Goal: Find specific page/section

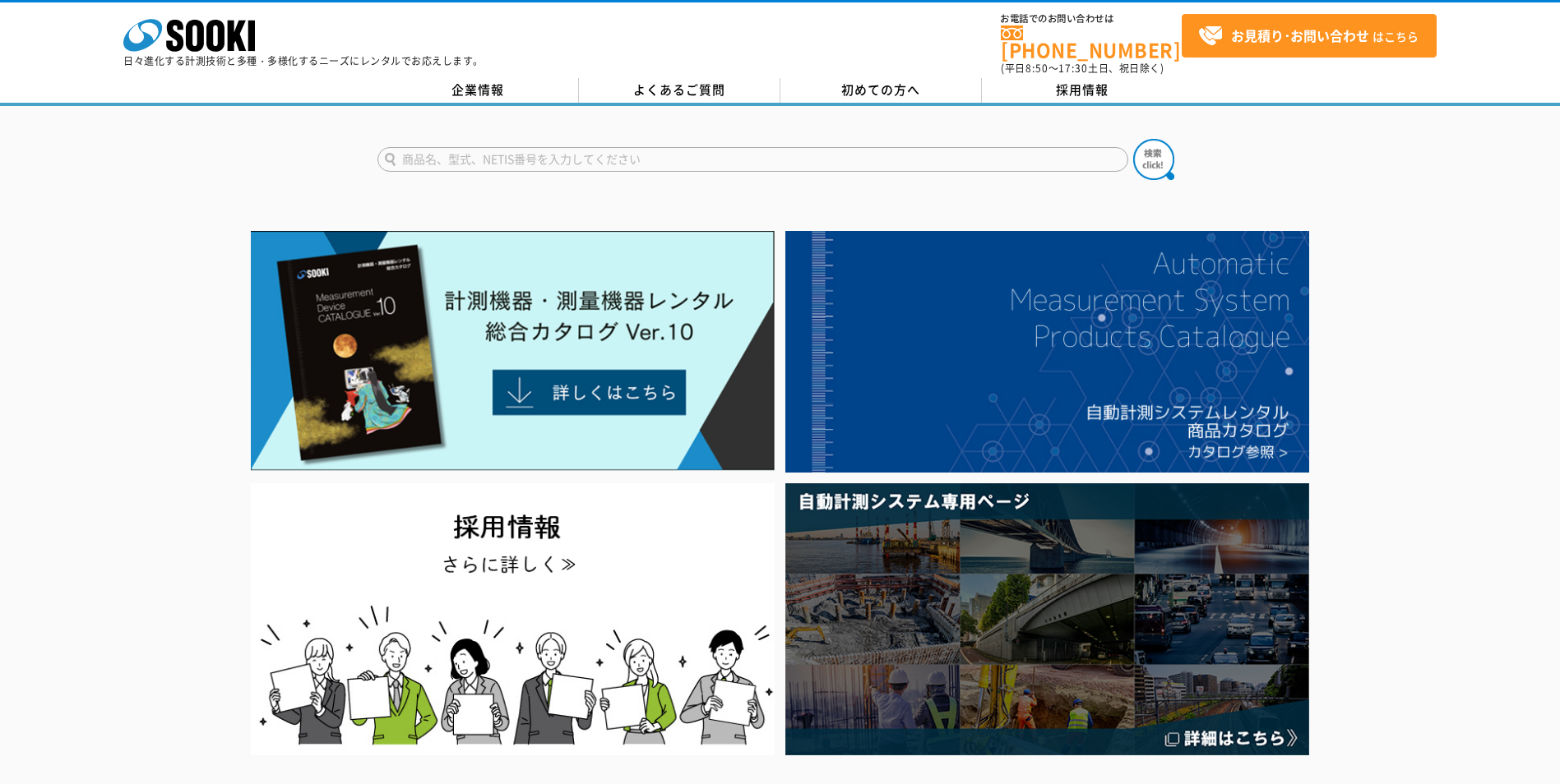
click at [815, 147] on input "text" at bounding box center [753, 160] width 751 height 25
type input "ストラクスキャン"
click at [1134, 139] on button at bounding box center [1154, 160] width 41 height 41
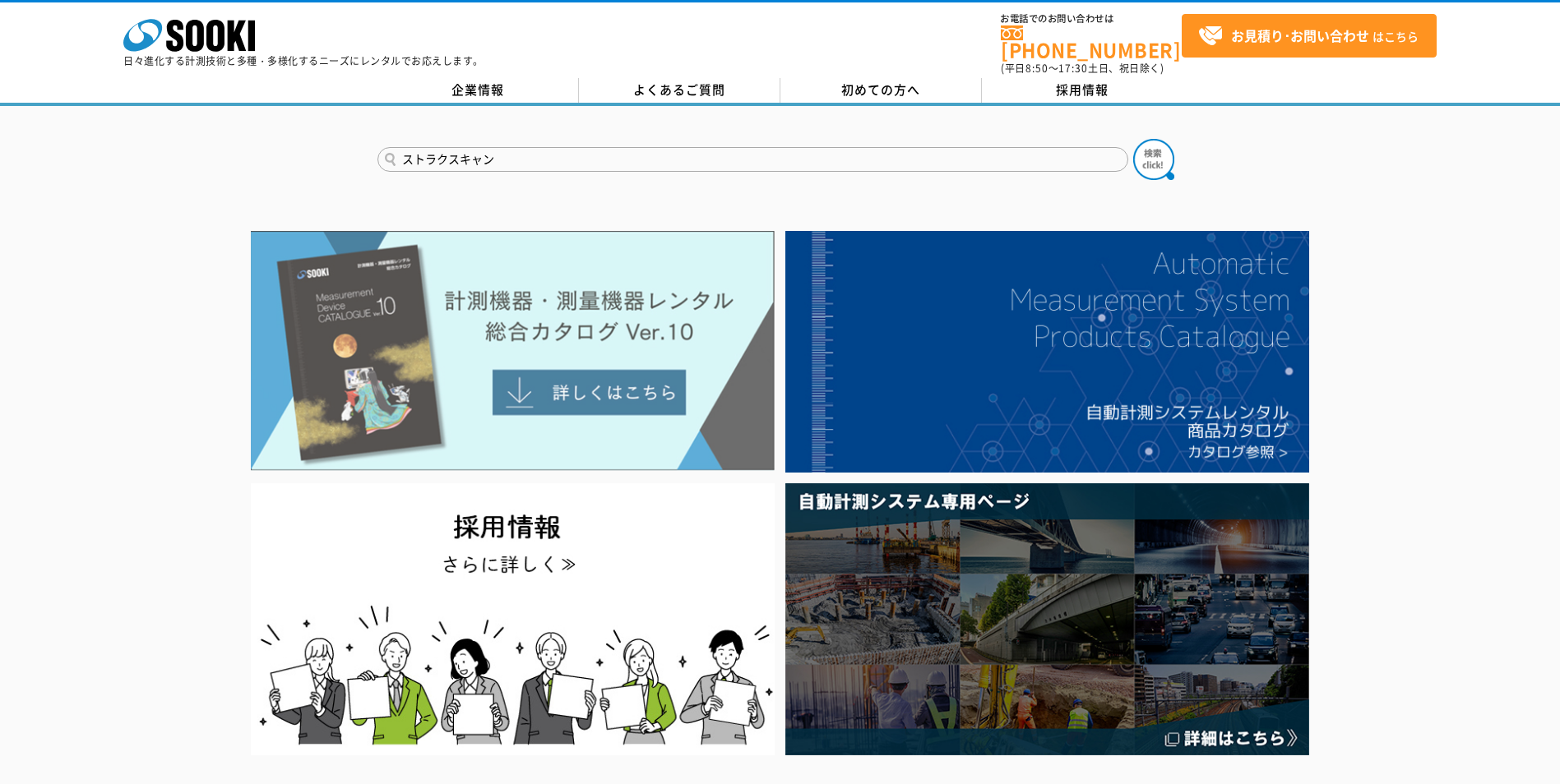
click at [565, 374] on img at bounding box center [513, 351] width 524 height 240
